Goal: Task Accomplishment & Management: Complete application form

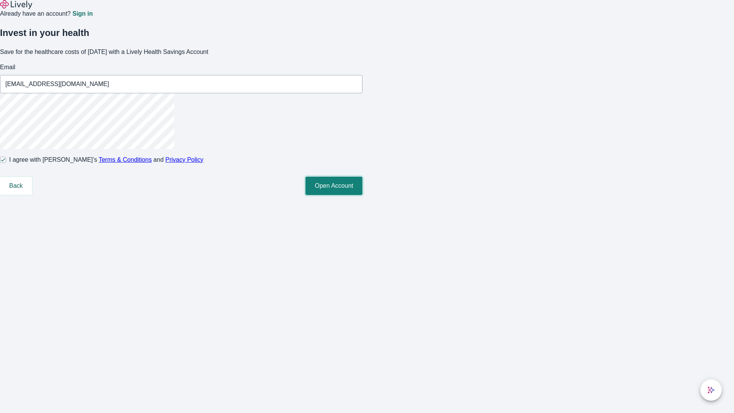
click at [362, 195] on button "Open Account" at bounding box center [333, 186] width 57 height 18
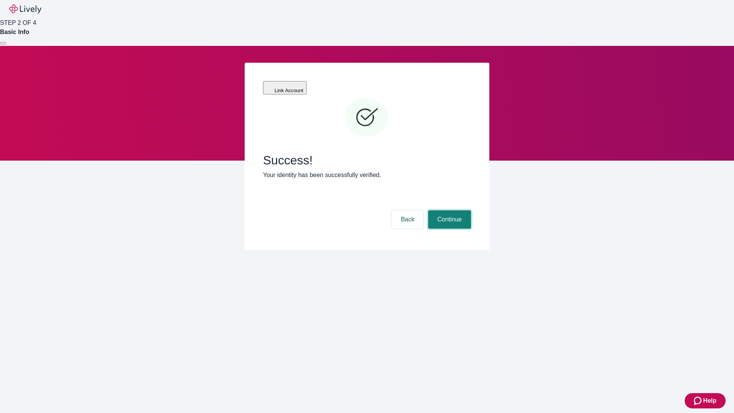
click at [448, 210] on button "Continue" at bounding box center [449, 219] width 43 height 18
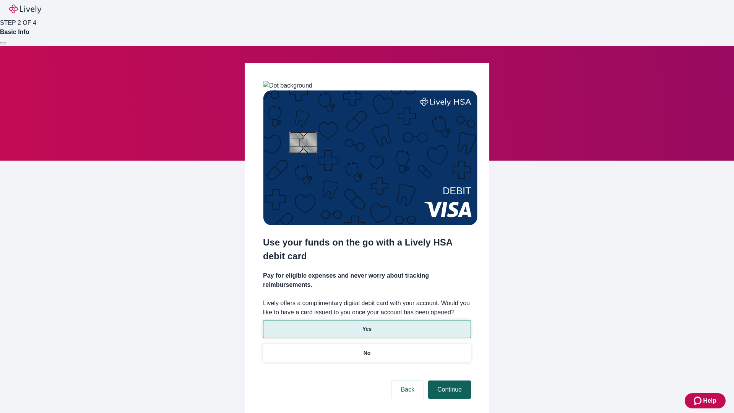
click at [367, 325] on p "Yes" at bounding box center [366, 329] width 9 height 8
click at [448, 380] on button "Continue" at bounding box center [449, 389] width 43 height 18
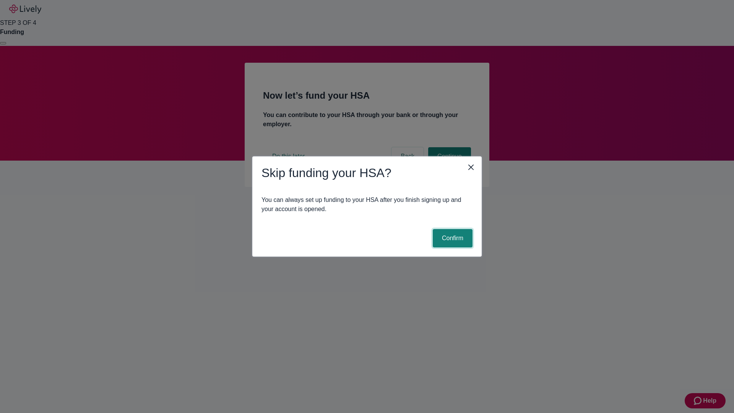
click at [451, 238] on button "Confirm" at bounding box center [453, 238] width 40 height 18
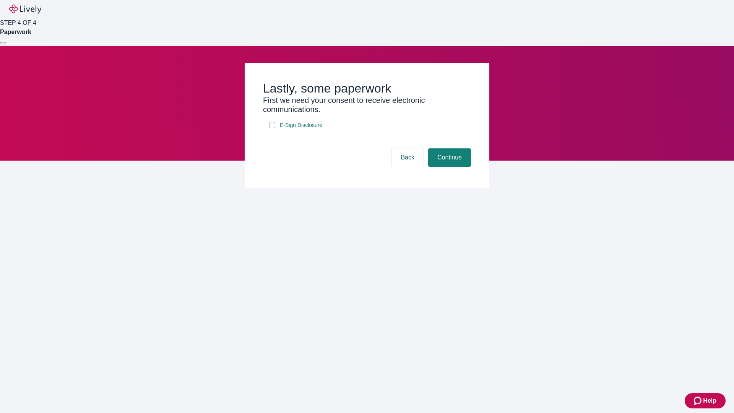
click at [272, 128] on input "E-Sign Disclosure" at bounding box center [272, 125] width 6 height 6
checkbox input "true"
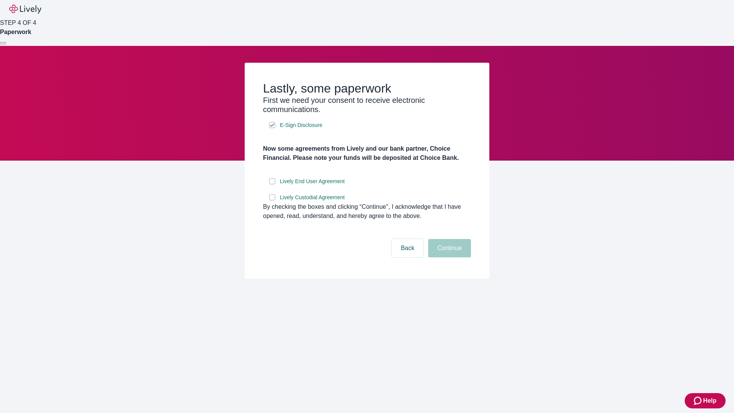
click at [272, 184] on input "Lively End User Agreement" at bounding box center [272, 181] width 6 height 6
checkbox input "true"
click at [272, 200] on input "Lively Custodial Agreement" at bounding box center [272, 197] width 6 height 6
checkbox input "true"
click at [448, 257] on button "Continue" at bounding box center [449, 248] width 43 height 18
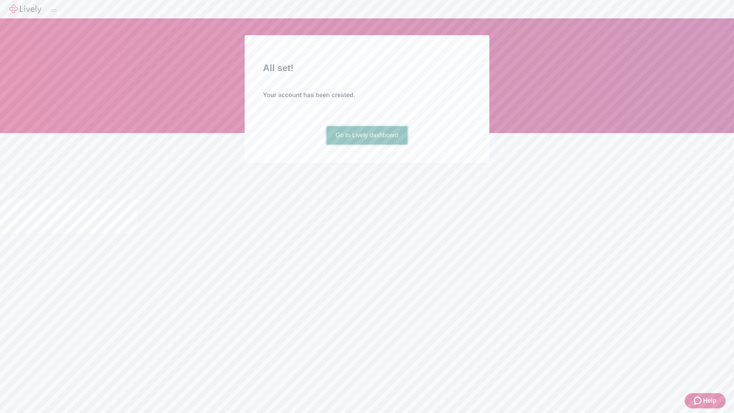
click at [367, 144] on link "Go to Lively dashboard" at bounding box center [366, 135] width 81 height 18
